Goal: Task Accomplishment & Management: Complete application form

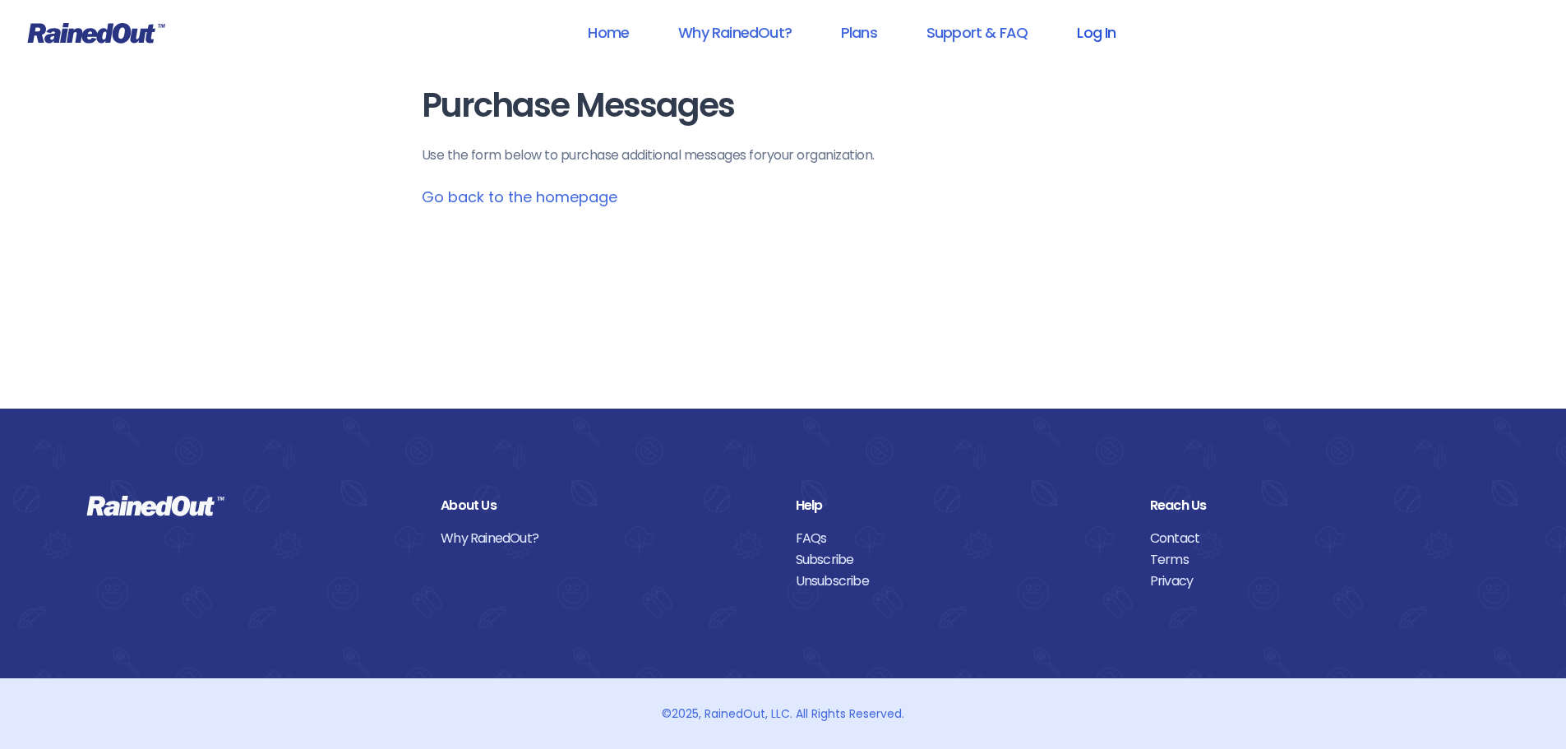
drag, startPoint x: 0, startPoint y: 0, endPoint x: 1099, endPoint y: 28, distance: 1099.1
click at [1099, 28] on link "Log In" at bounding box center [1095, 32] width 81 height 37
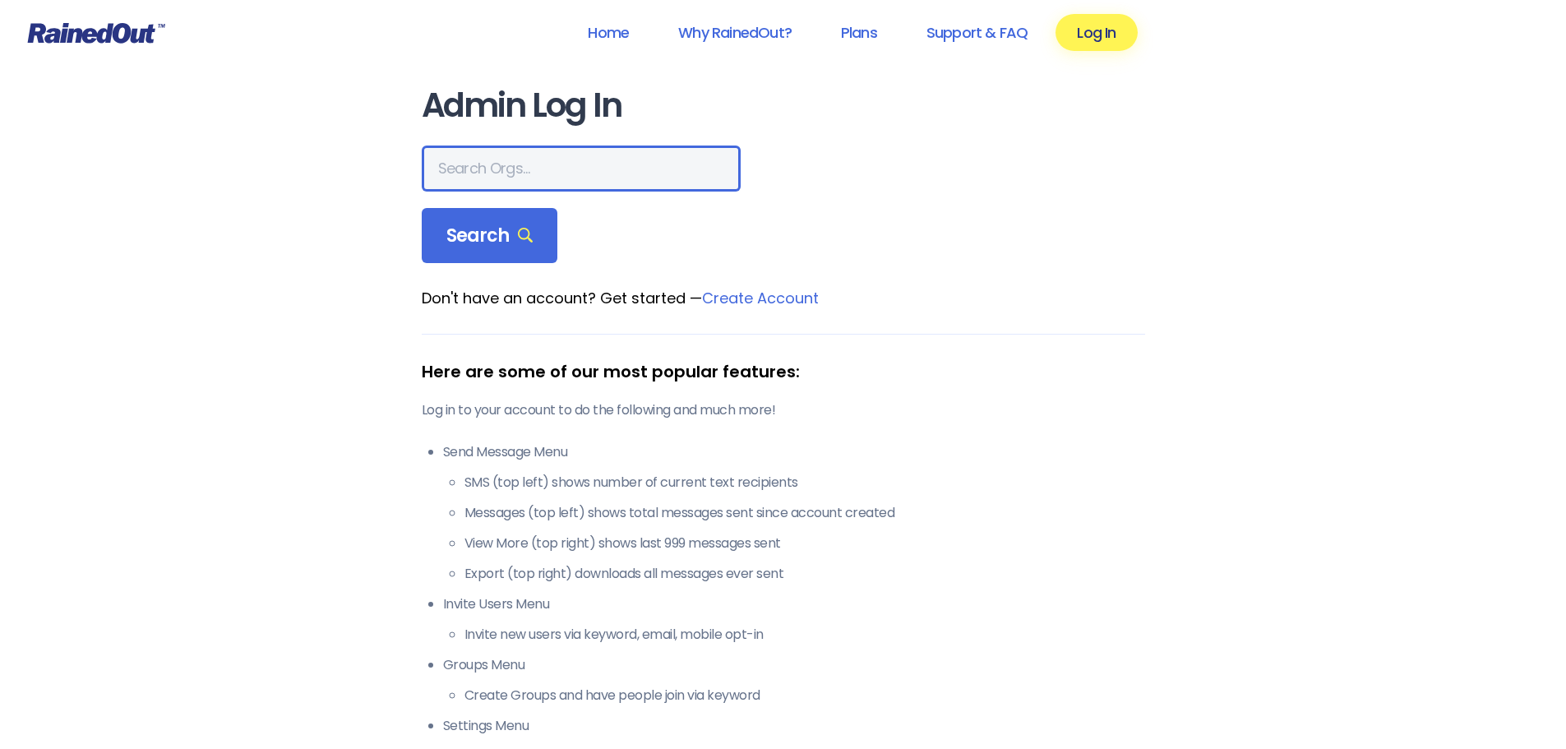
click at [512, 176] on input "text" at bounding box center [581, 168] width 319 height 46
type input "greater wyo"
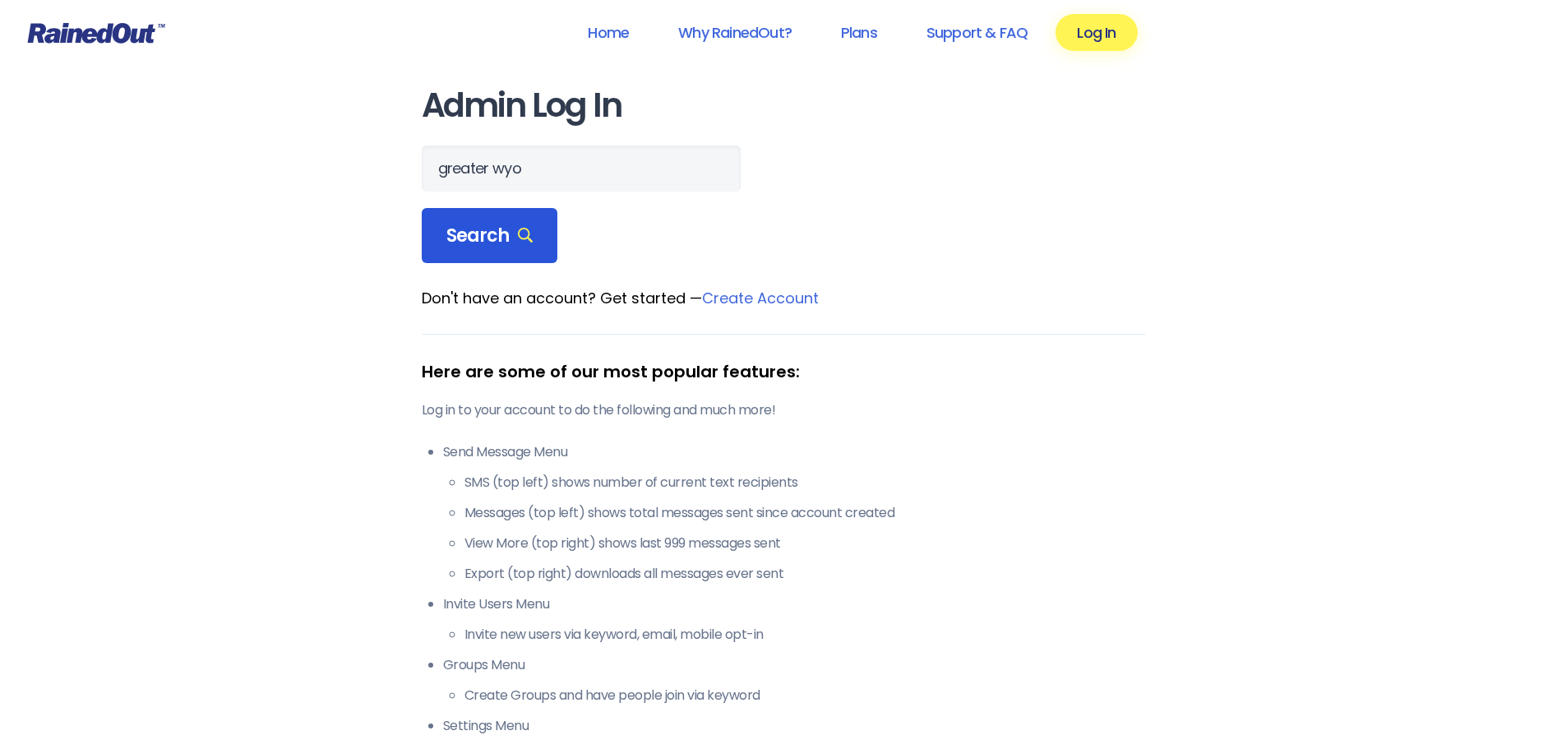
click at [531, 225] on div "Search" at bounding box center [490, 236] width 136 height 56
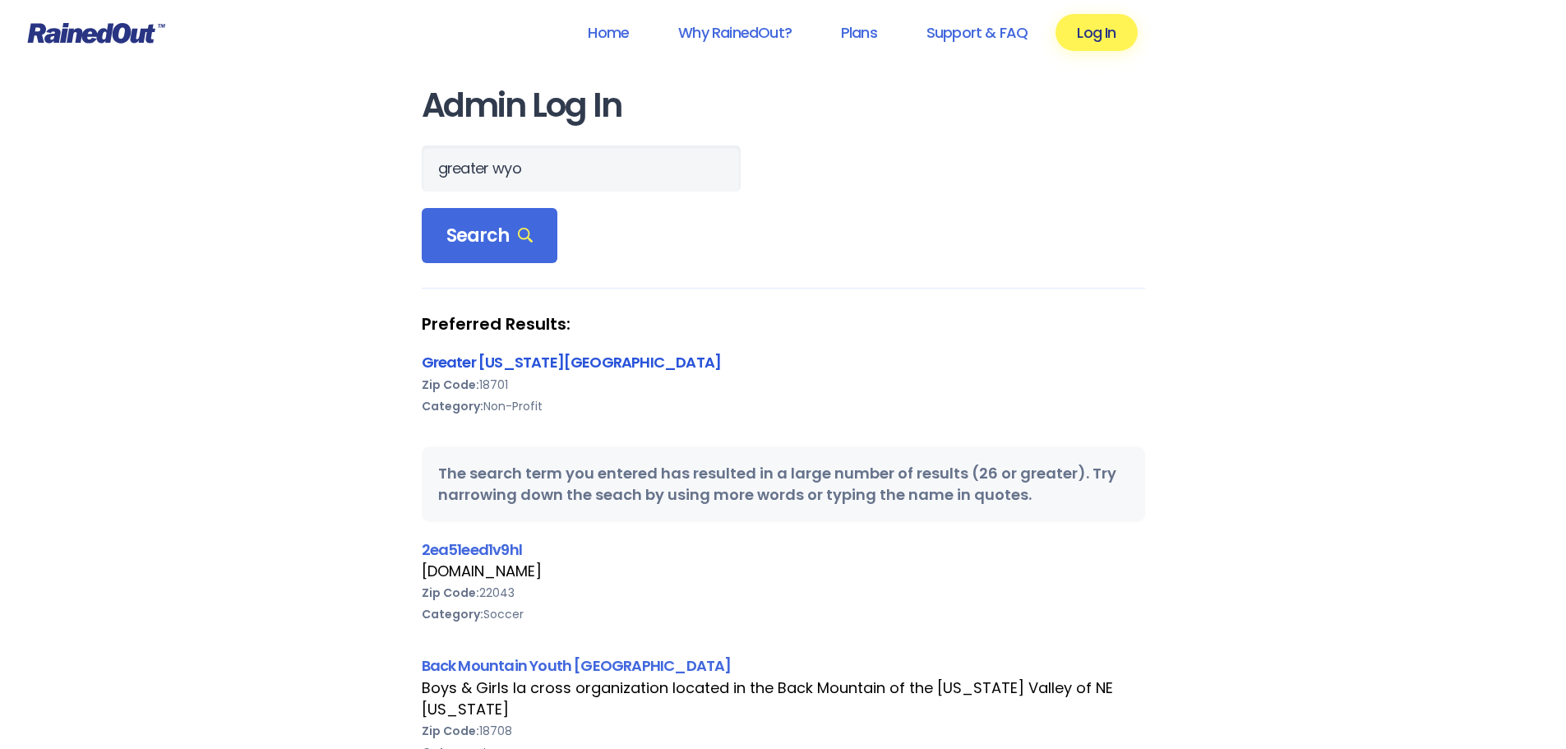
click at [579, 357] on link "Greater [US_STATE][GEOGRAPHIC_DATA]" at bounding box center [572, 362] width 300 height 21
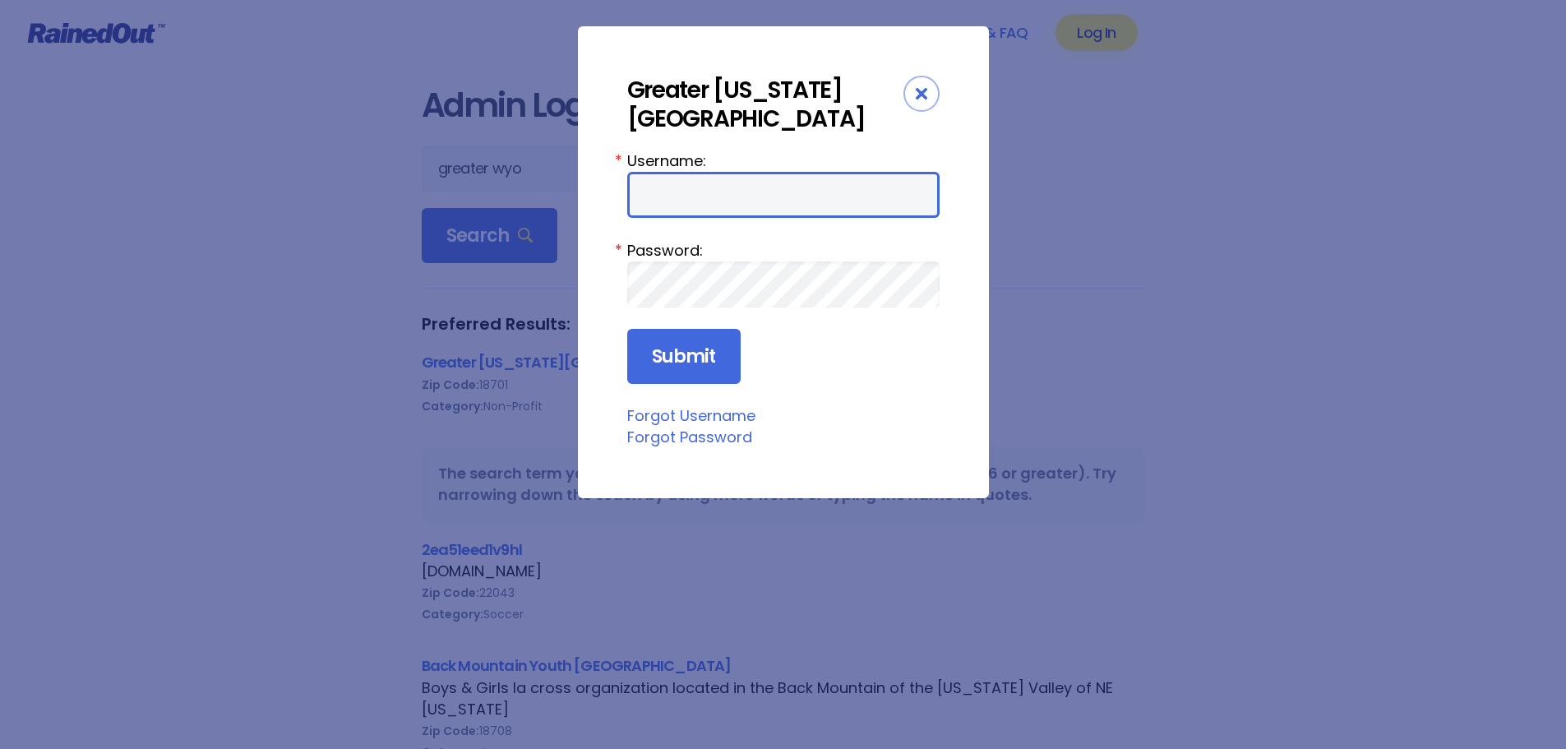
type input "wbYMCA"
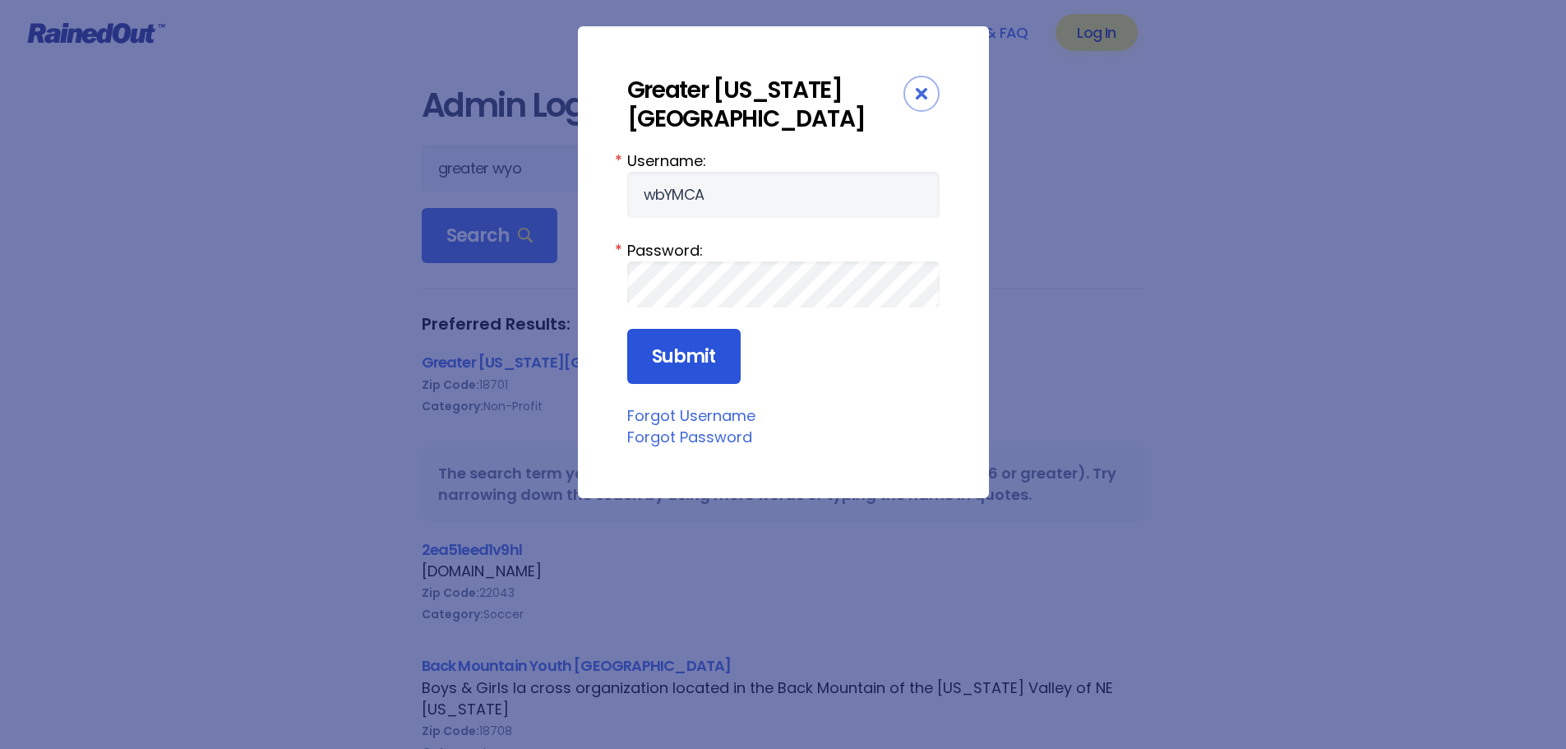
click at [700, 338] on input "Submit" at bounding box center [683, 357] width 113 height 56
